Goal: Task Accomplishment & Management: Manage account settings

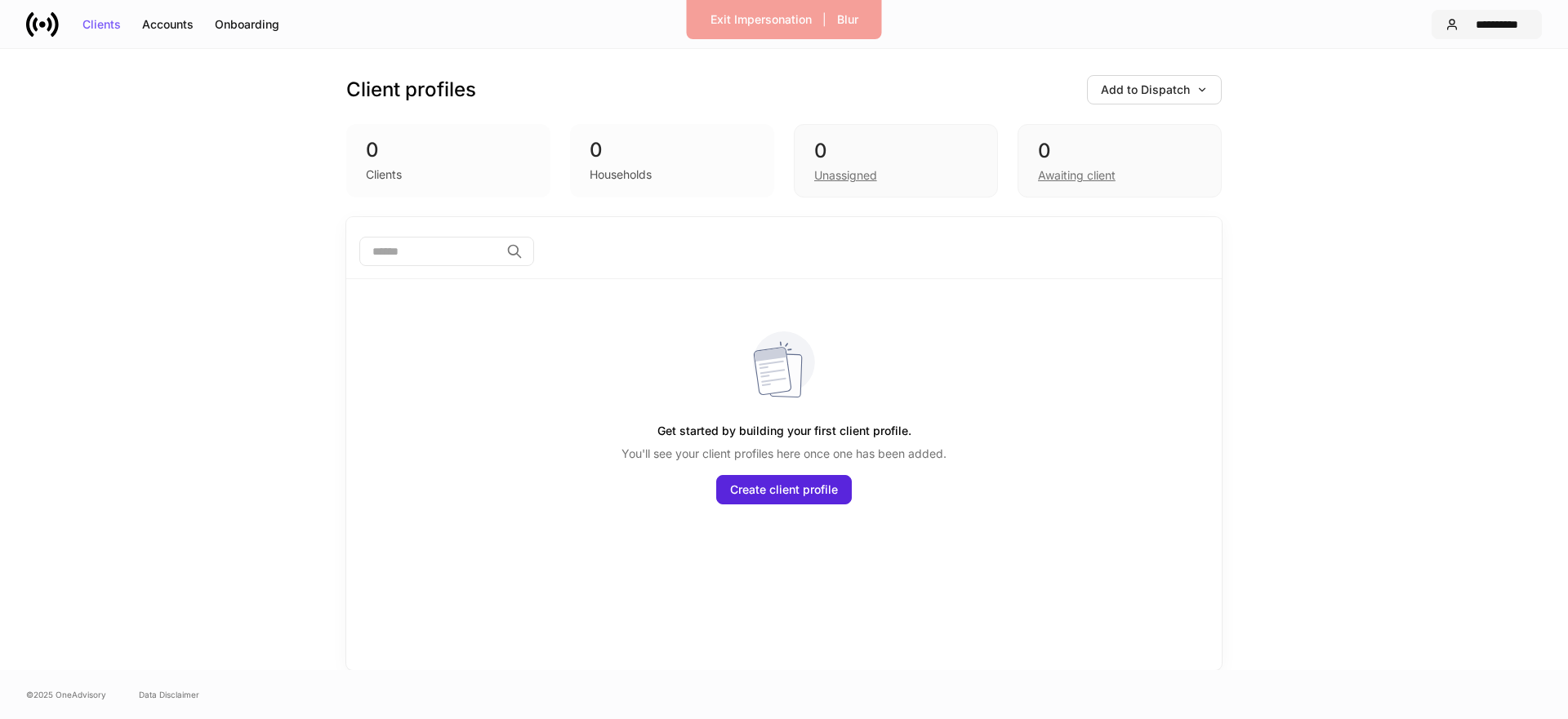
click at [1487, 31] on button "**********" at bounding box center [1486, 24] width 110 height 29
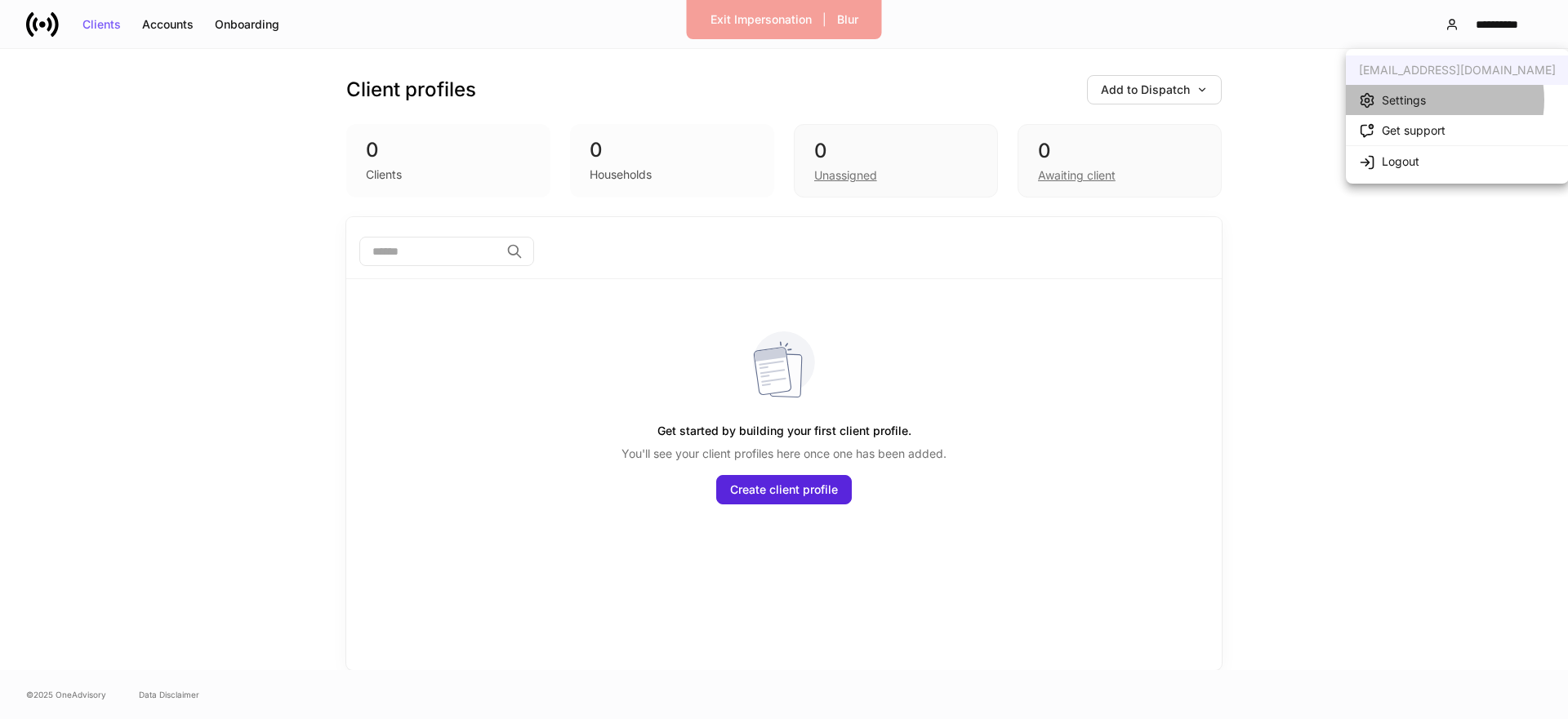
click at [1433, 100] on li "Settings" at bounding box center [1458, 100] width 223 height 30
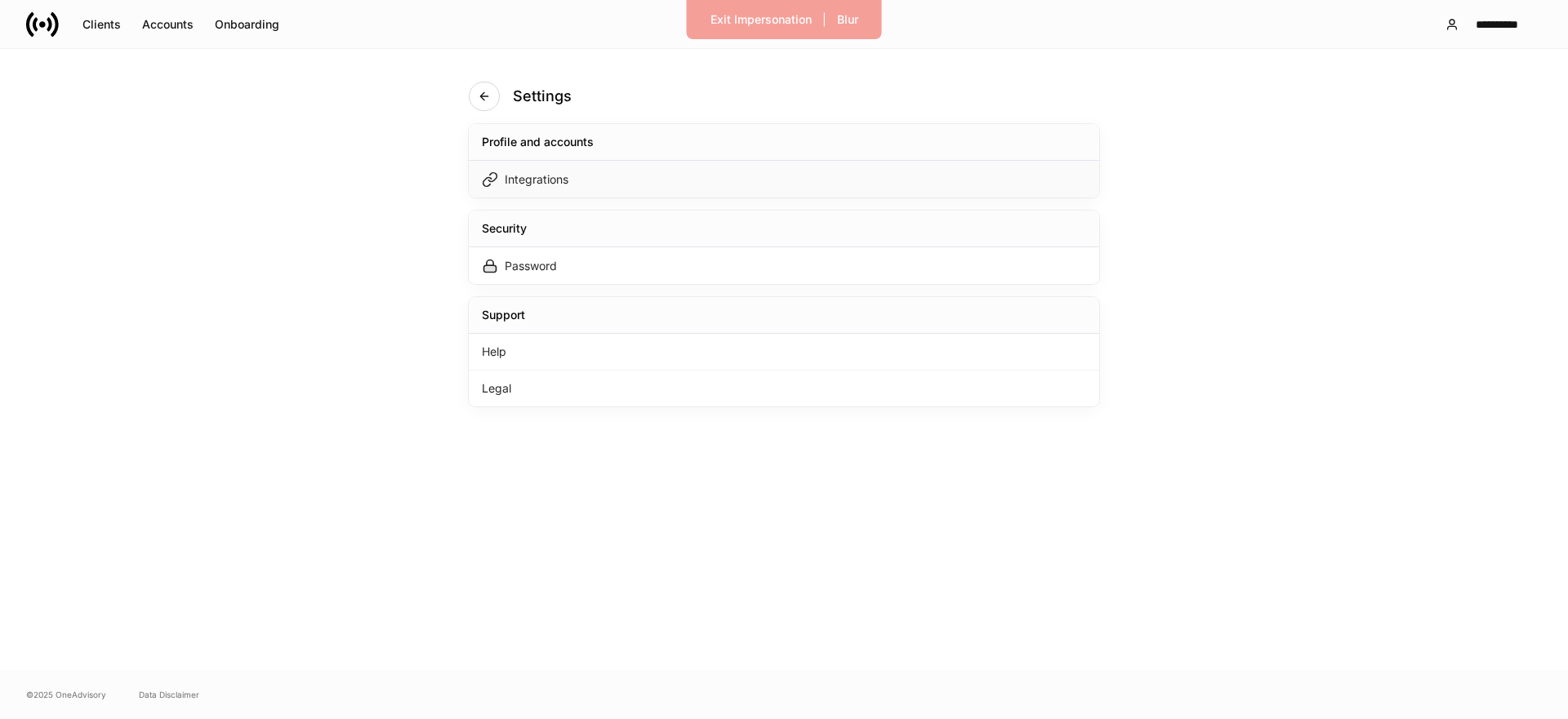
click at [757, 171] on div "Integrations" at bounding box center [784, 178] width 631 height 37
